Goal: Information Seeking & Learning: Check status

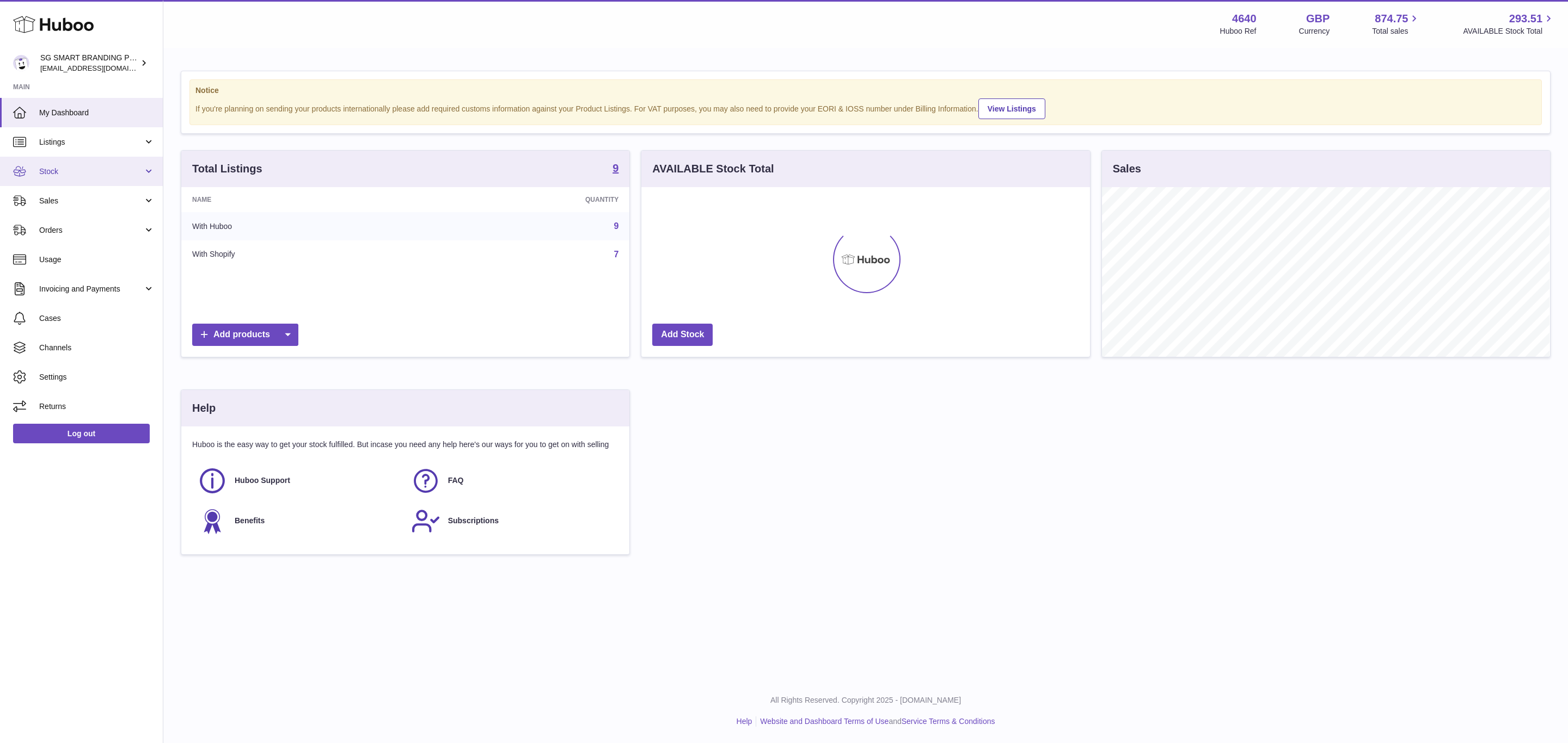
scroll to position [170, 447]
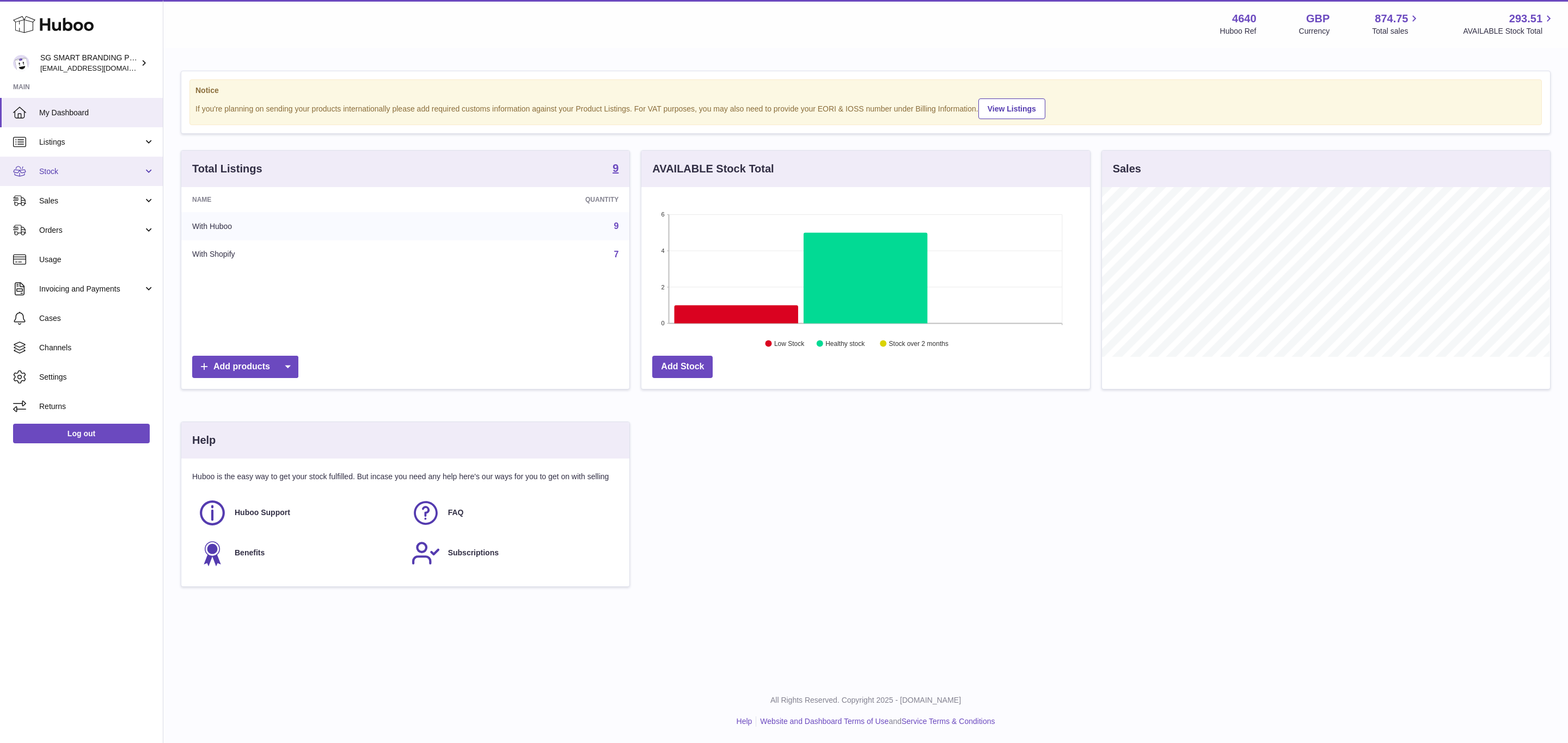
click at [97, 167] on span "Stock" at bounding box center [91, 171] width 104 height 11
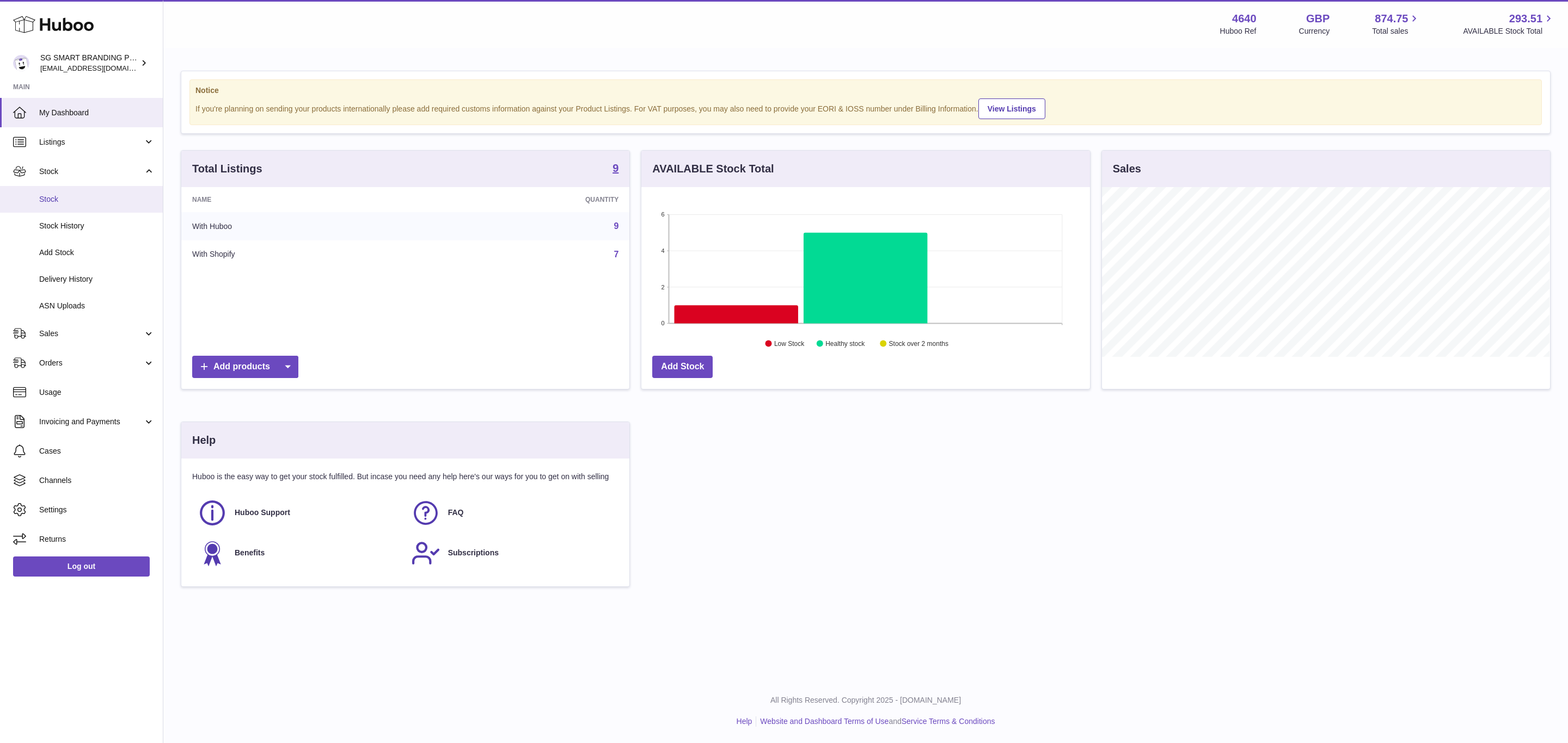
click at [96, 206] on link "Stock" at bounding box center [81, 199] width 162 height 27
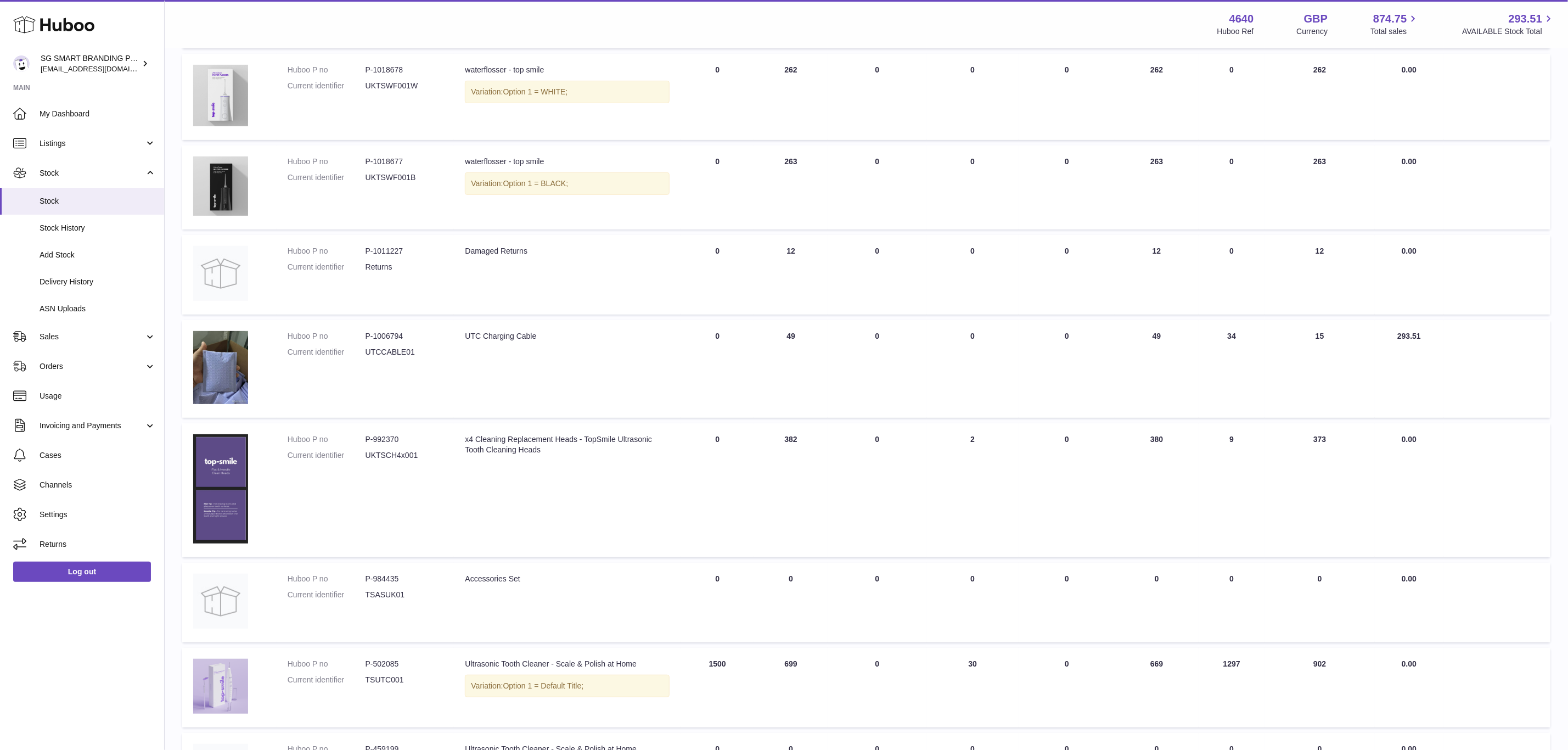
scroll to position [386, 0]
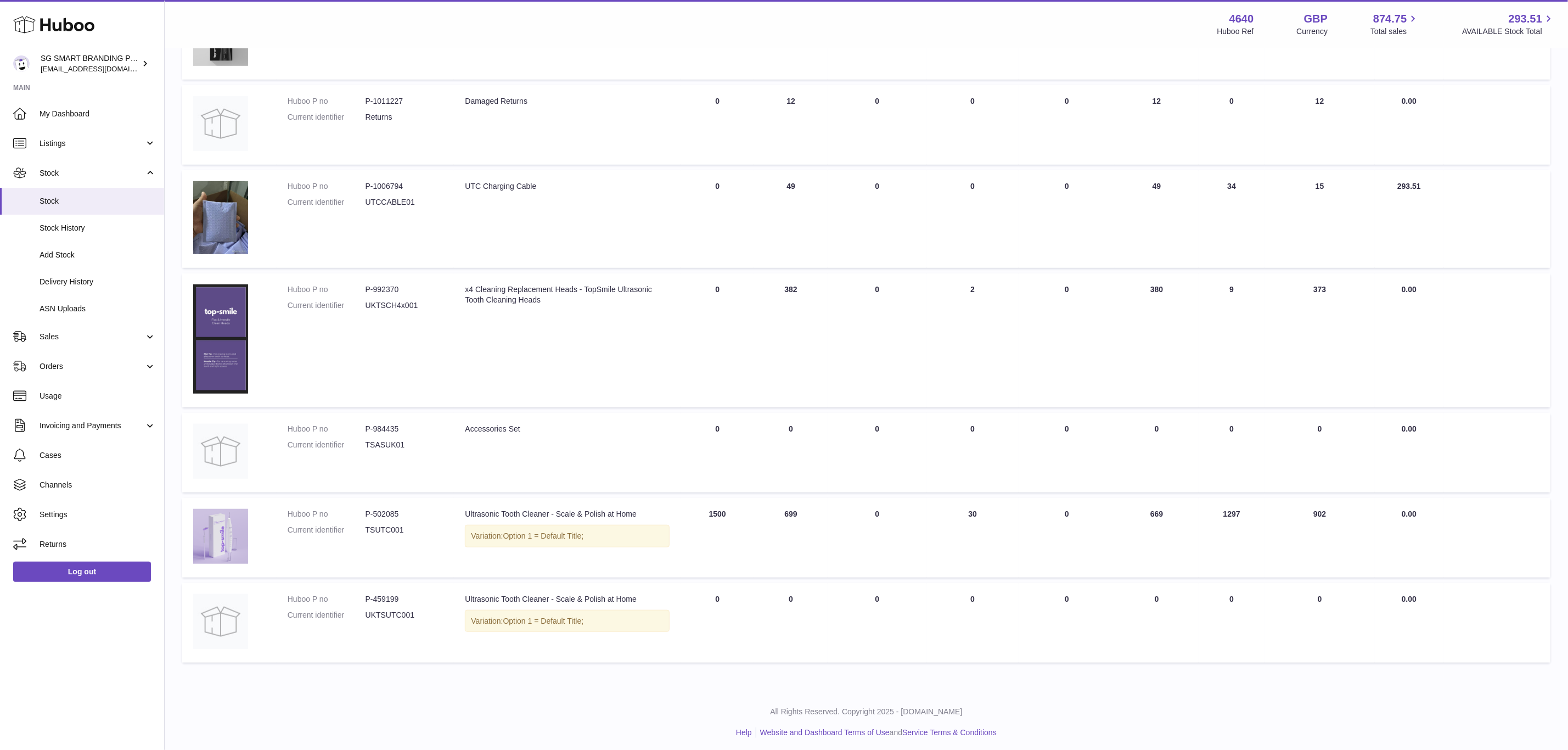
click at [860, 623] on td "UNPROCESSED Total 0" at bounding box center [876, 623] width 98 height 79
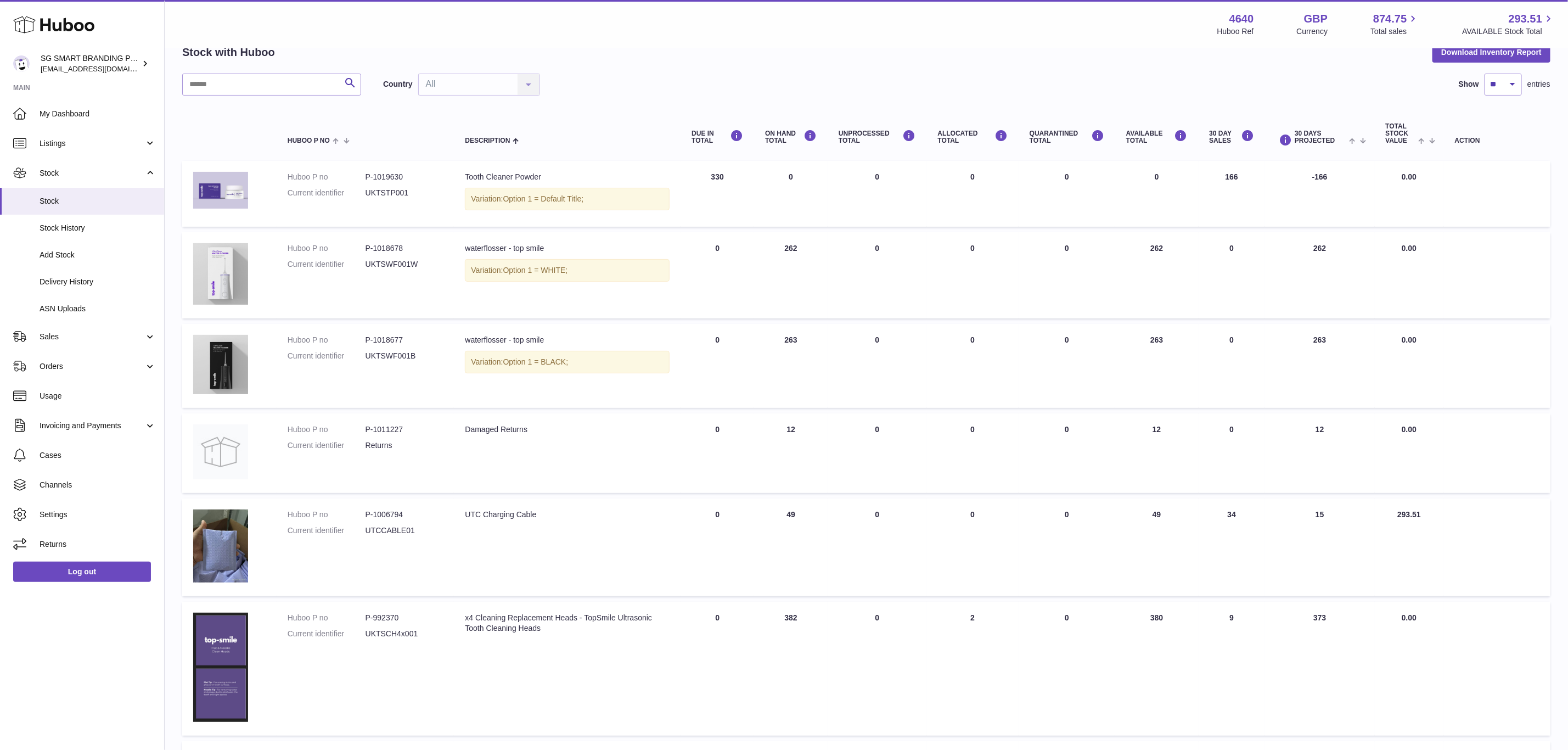
scroll to position [56, 0]
